Goal: Find specific page/section

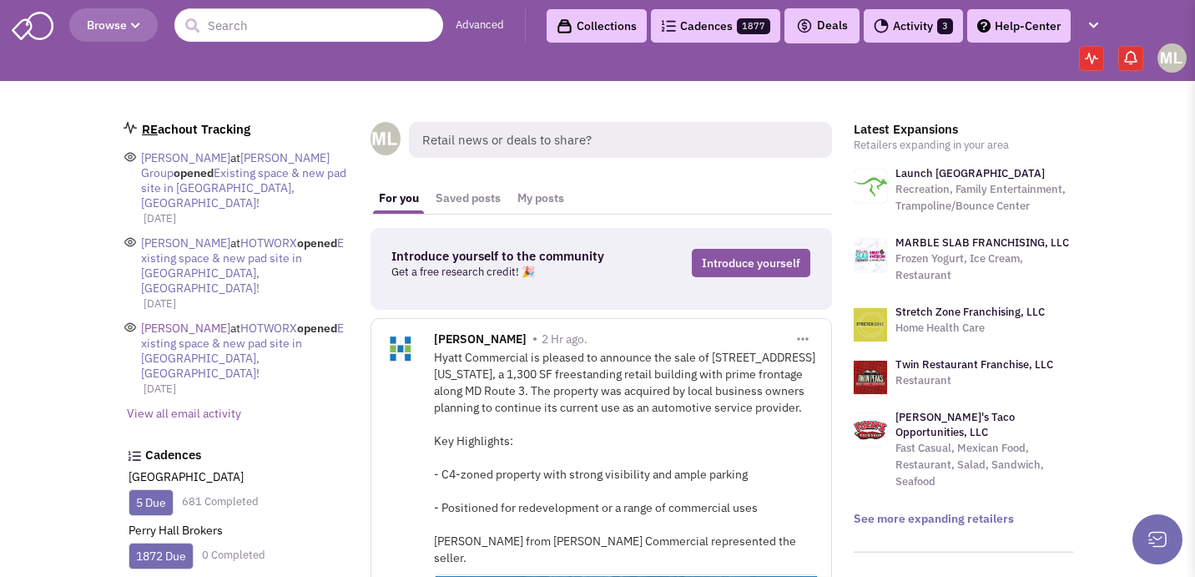
click at [177, 320] on span "[PERSON_NAME]" at bounding box center [185, 327] width 89 height 15
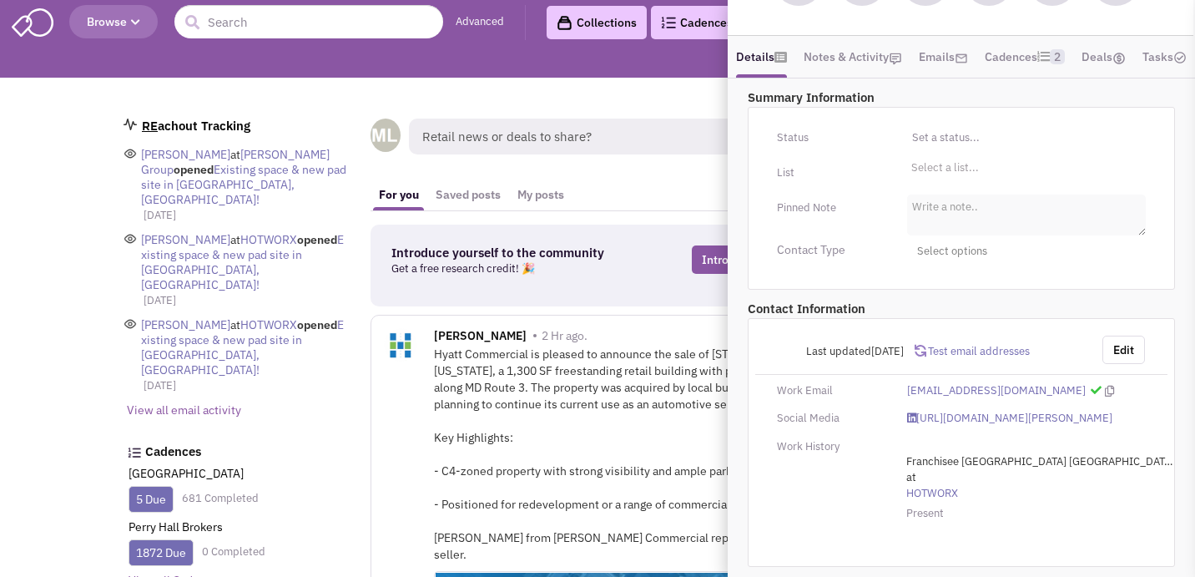
scroll to position [3, 0]
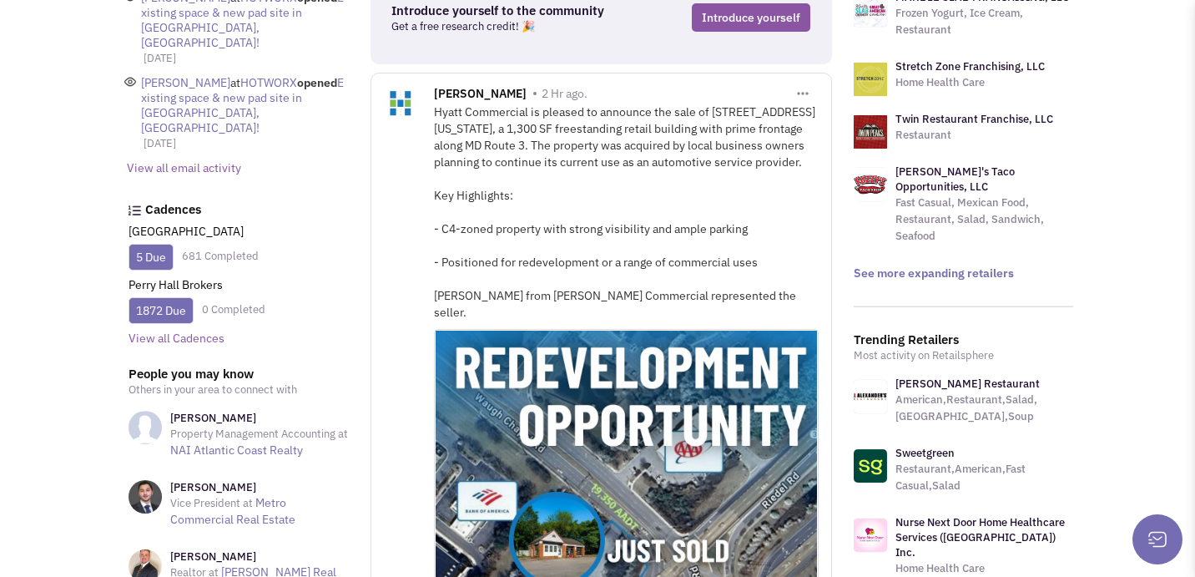
scroll to position [0, 0]
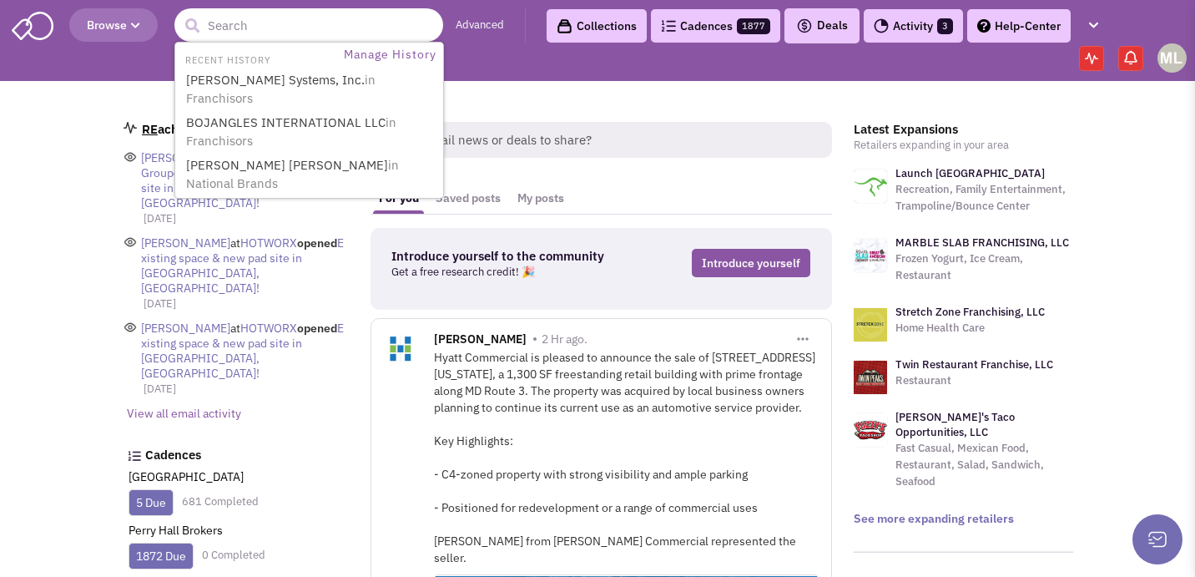
click at [219, 28] on input "text" at bounding box center [308, 24] width 269 height 33
type input "patient first"
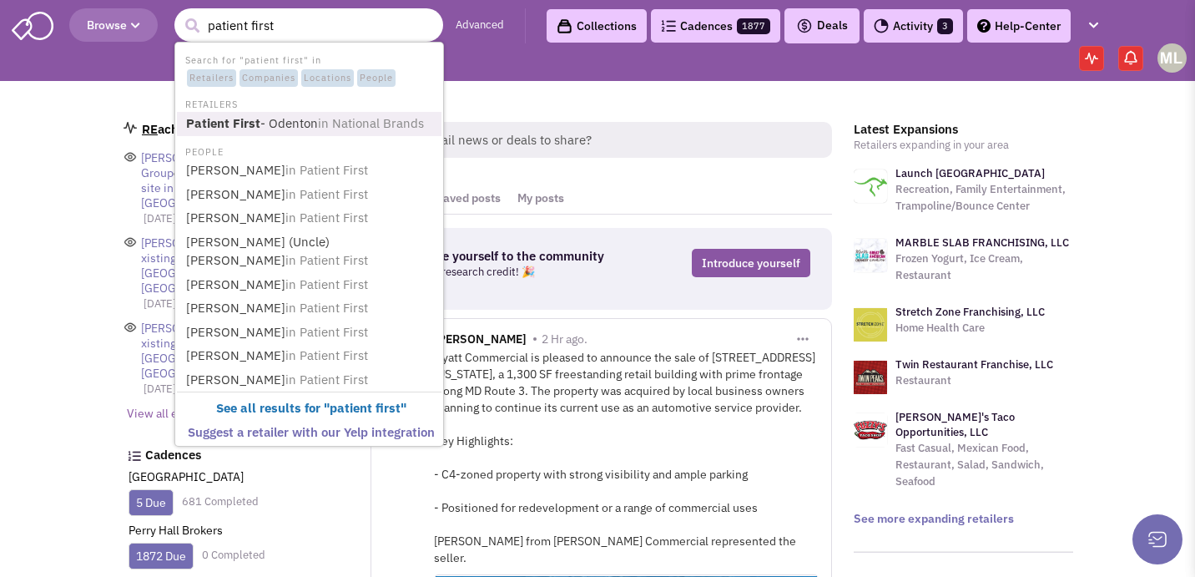
click at [260, 126] on link "Patient First - Odenton in National Brands" at bounding box center [311, 124] width 260 height 23
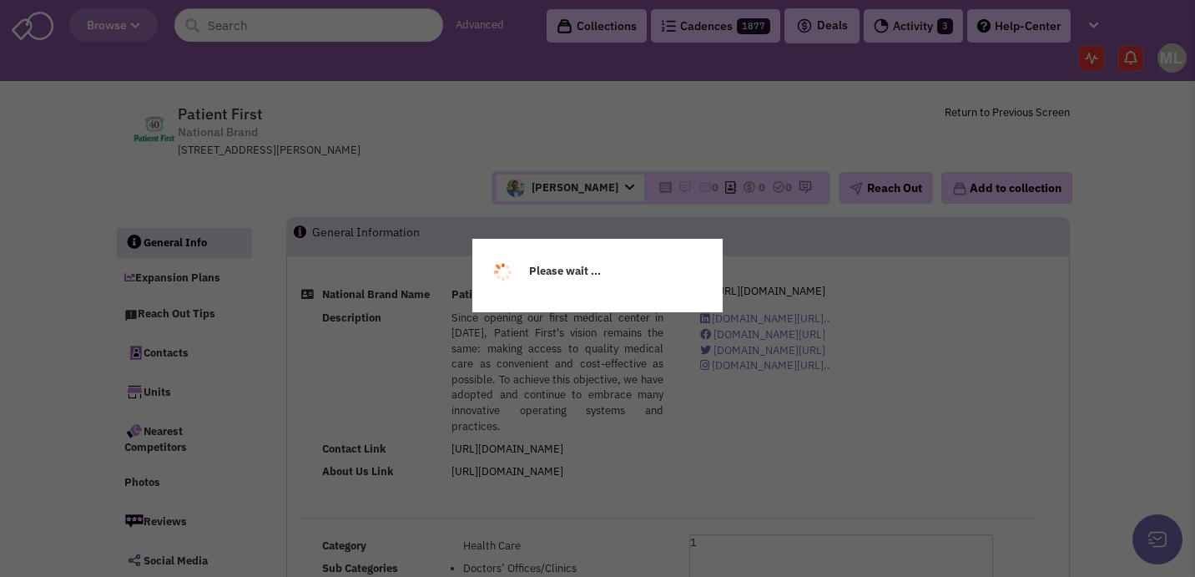
select select
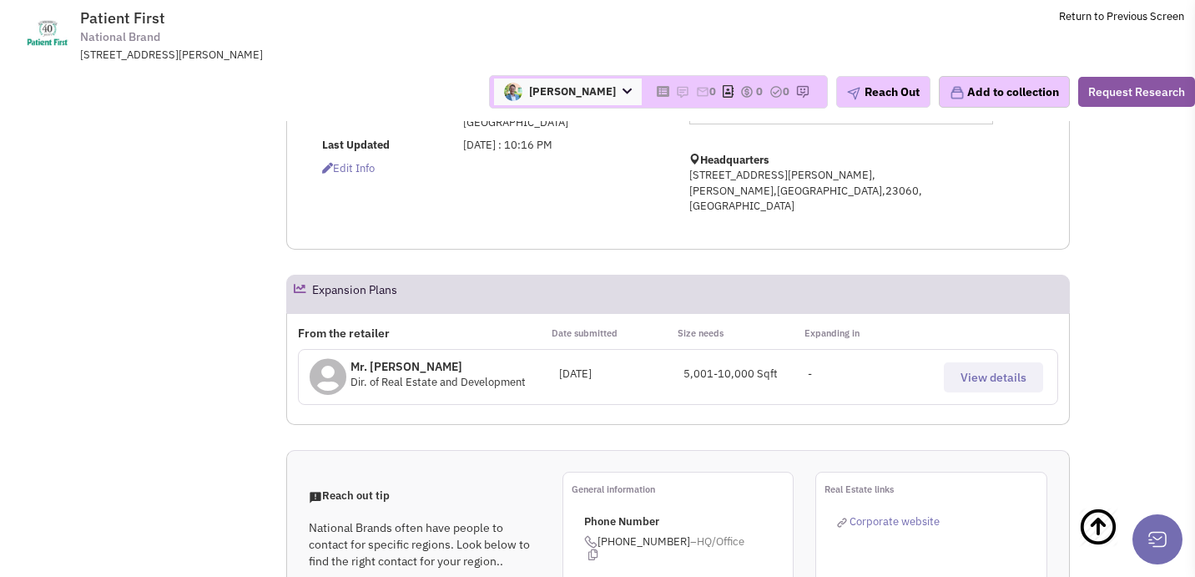
scroll to position [494, 0]
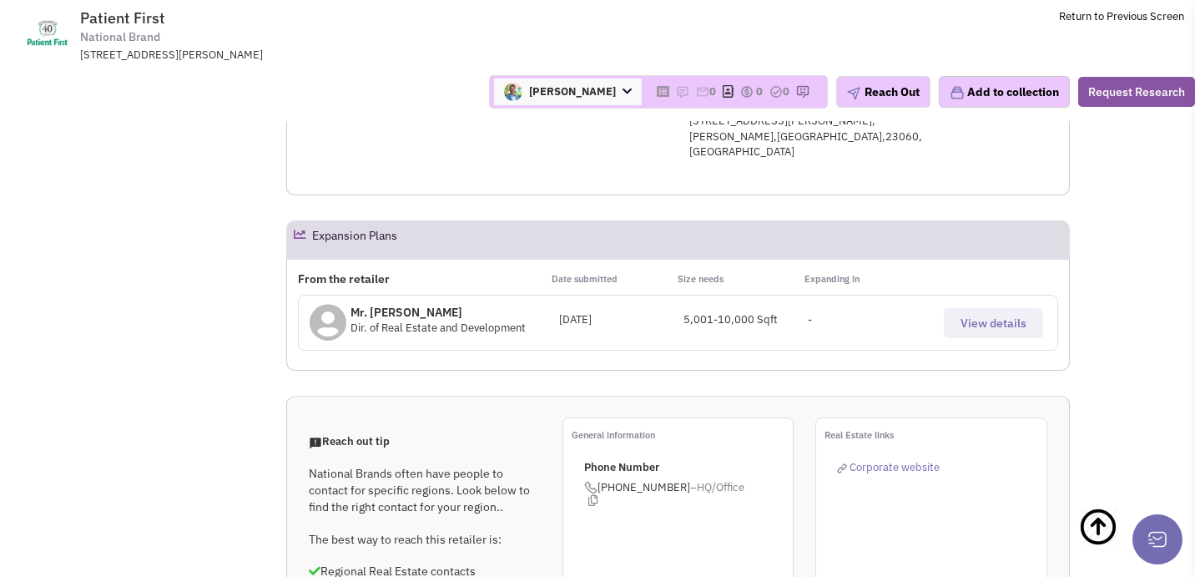
select select
click at [1000, 308] on button "View details" at bounding box center [993, 323] width 99 height 30
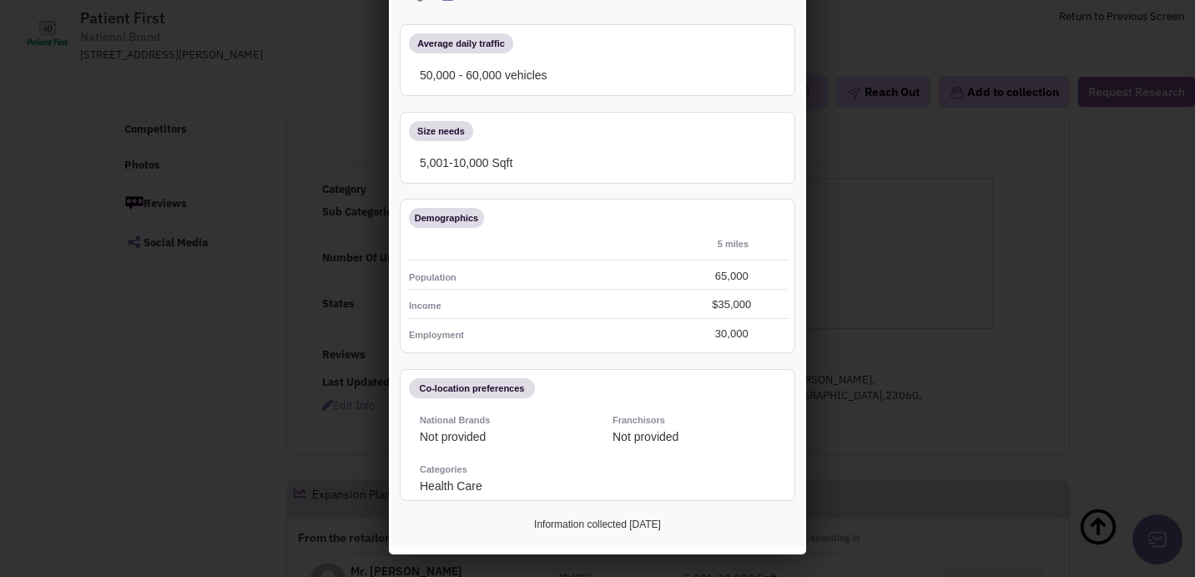
scroll to position [0, 0]
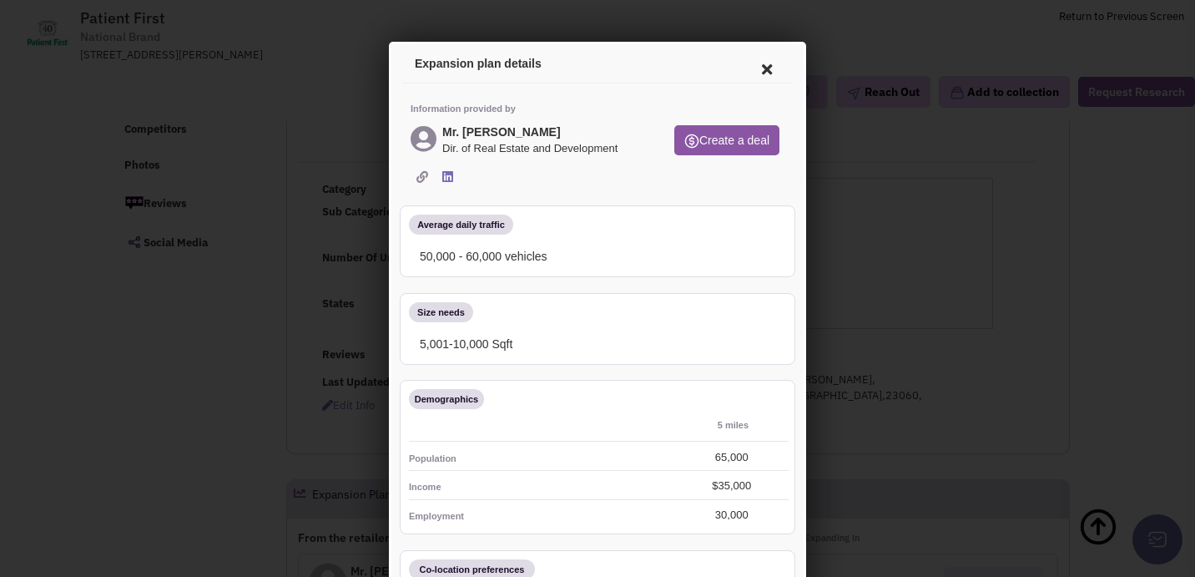
click at [747, 70] on icon at bounding box center [764, 67] width 35 height 40
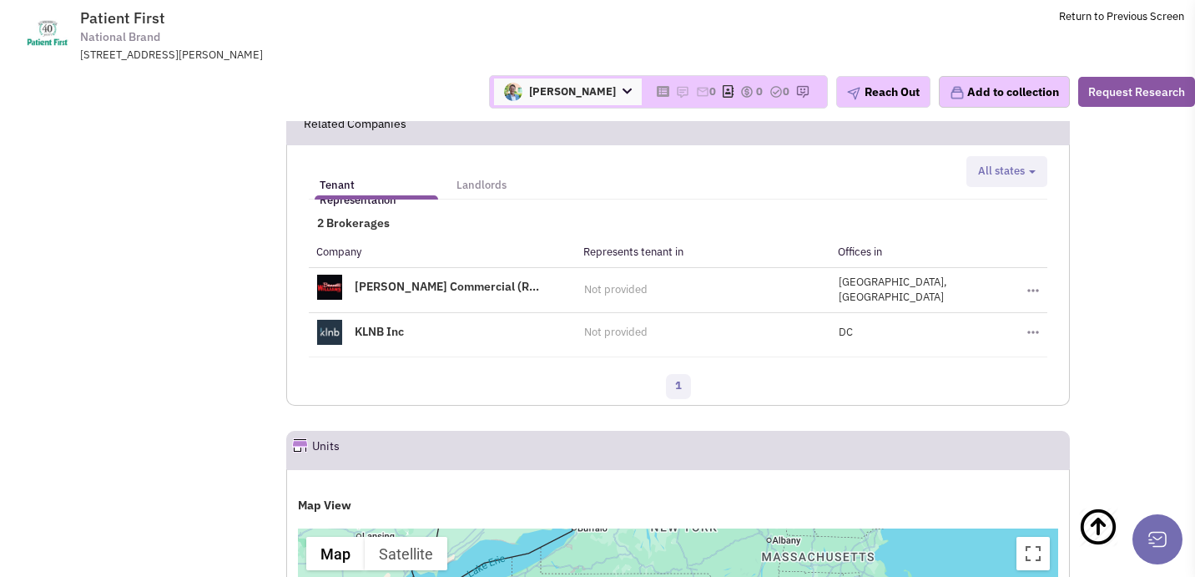
scroll to position [2056, 0]
